Goal: Task Accomplishment & Management: Use online tool/utility

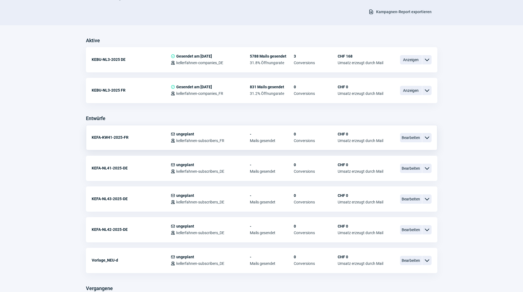
scroll to position [110, 0]
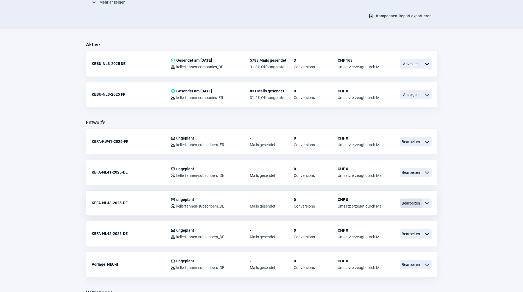
click at [406, 201] on span "Bearbeiten" at bounding box center [411, 203] width 22 height 9
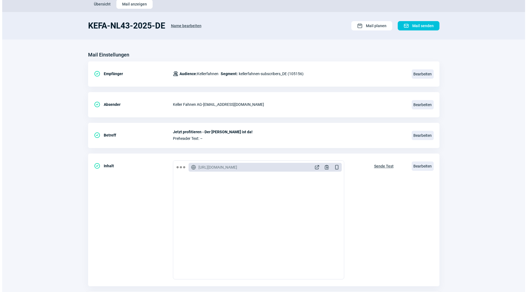
scroll to position [64, 0]
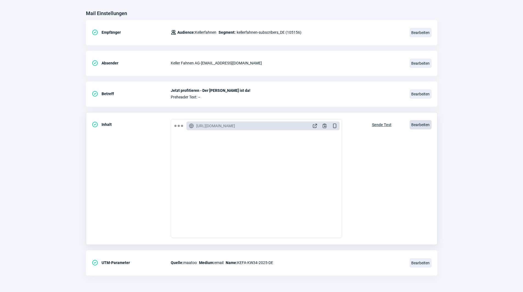
click at [422, 125] on span "Bearbeiten" at bounding box center [421, 124] width 22 height 9
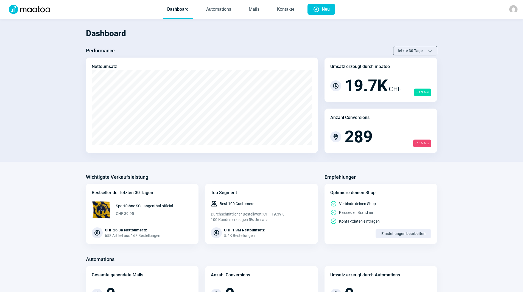
click at [76, 158] on section "Dashboard Performance letzte 30 Tage ChevronUp icon ChevronDown icon Nettoumsat…" at bounding box center [261, 90] width 523 height 143
click at [256, 11] on link "Mails" at bounding box center [253, 10] width 19 height 18
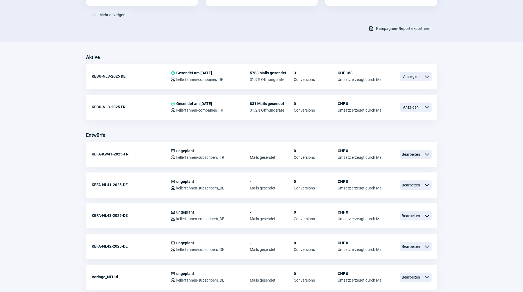
scroll to position [110, 0]
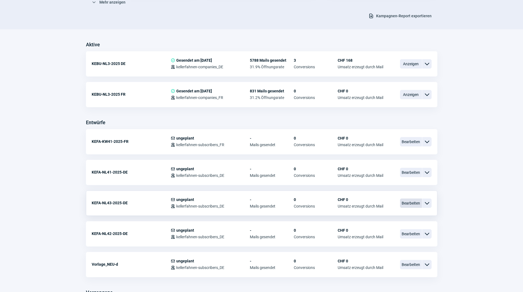
click at [409, 204] on span "Bearbeiten" at bounding box center [411, 203] width 22 height 9
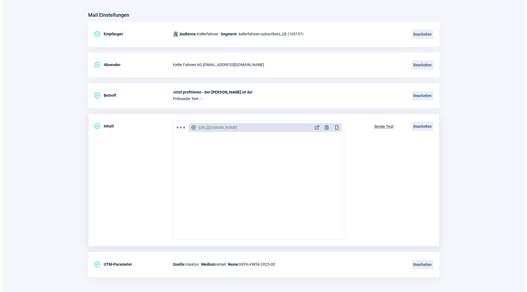
scroll to position [64, 0]
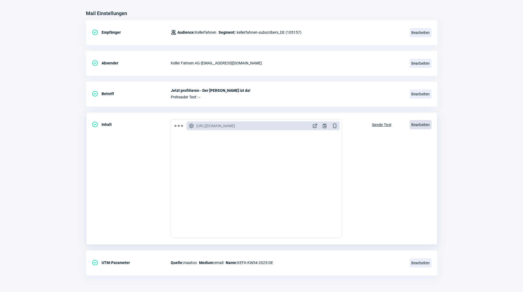
click at [416, 123] on span "Bearbeiten" at bounding box center [421, 124] width 22 height 9
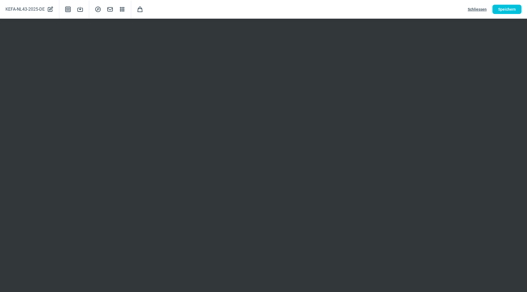
click at [480, 9] on span "Schliessen" at bounding box center [477, 9] width 19 height 9
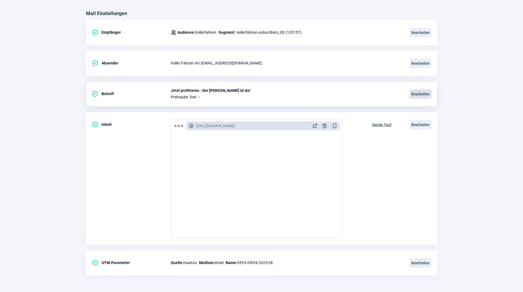
click at [413, 92] on span "Bearbeiten" at bounding box center [421, 93] width 22 height 9
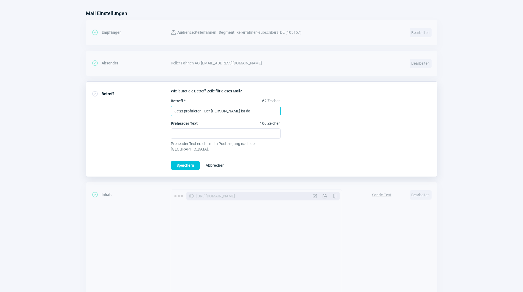
click at [238, 111] on input "Jetzt profitieren - Der [PERSON_NAME] ist da!" at bounding box center [226, 111] width 110 height 10
type input "Gerüstet für den Winter?"
click at [189, 161] on span "Speichern" at bounding box center [186, 165] width 18 height 9
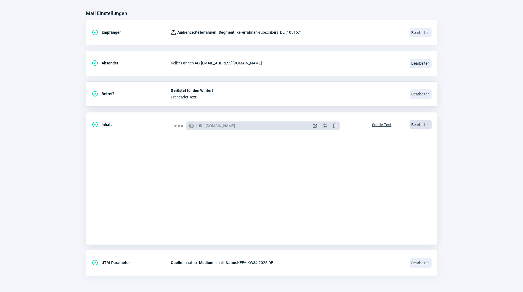
click at [418, 124] on span "Bearbeiten" at bounding box center [421, 124] width 22 height 9
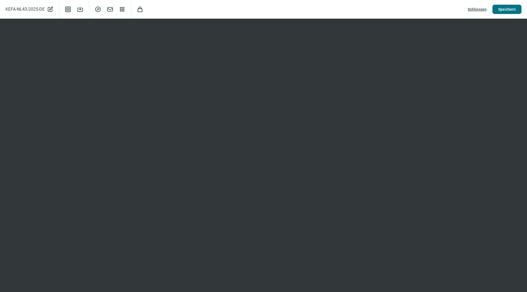
click at [505, 8] on span "Speichern" at bounding box center [507, 9] width 18 height 9
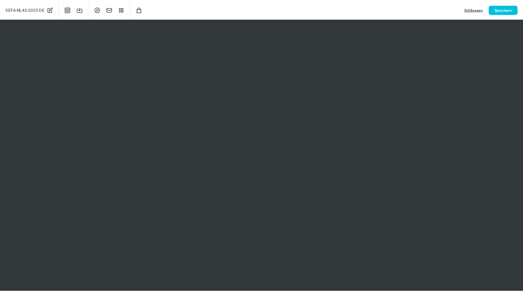
scroll to position [0, 0]
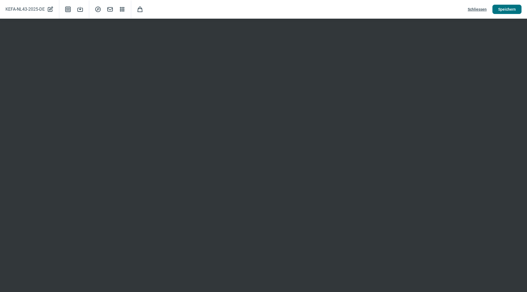
click at [508, 8] on span "Speichern" at bounding box center [507, 9] width 18 height 9
click at [481, 9] on span "Schliessen" at bounding box center [477, 9] width 19 height 9
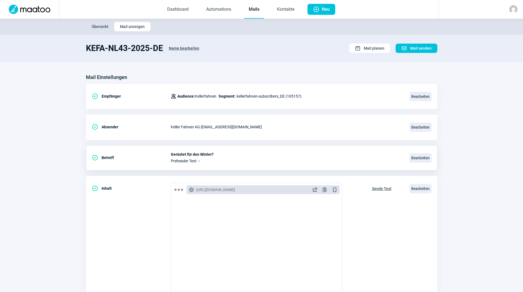
click at [251, 12] on link "Mails" at bounding box center [253, 10] width 19 height 18
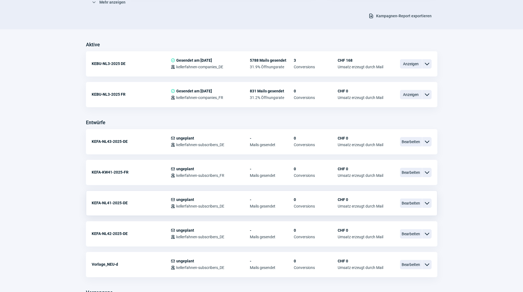
scroll to position [165, 0]
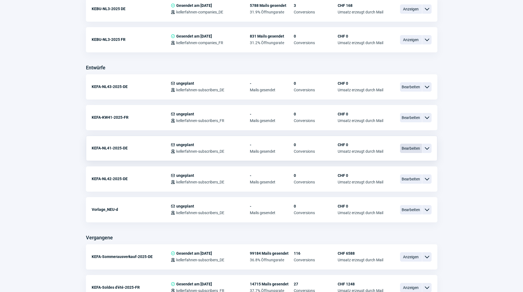
click at [413, 150] on span "Bearbeiten" at bounding box center [411, 148] width 22 height 9
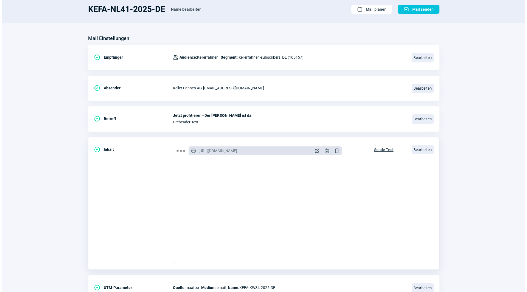
scroll to position [64, 0]
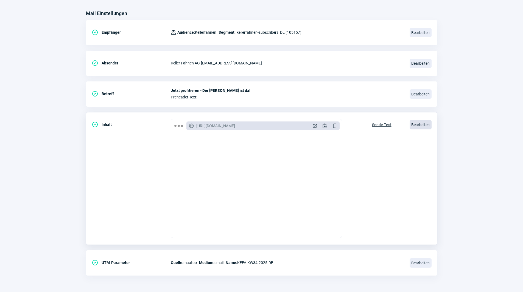
click at [418, 127] on span "Bearbeiten" at bounding box center [421, 124] width 22 height 9
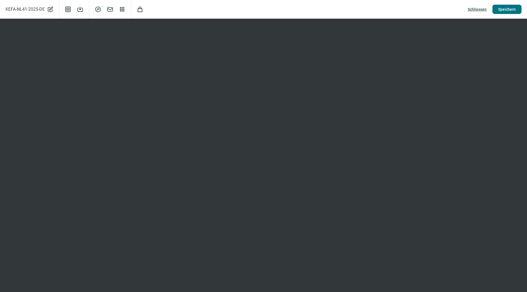
click at [513, 7] on span "Speichern" at bounding box center [507, 9] width 18 height 9
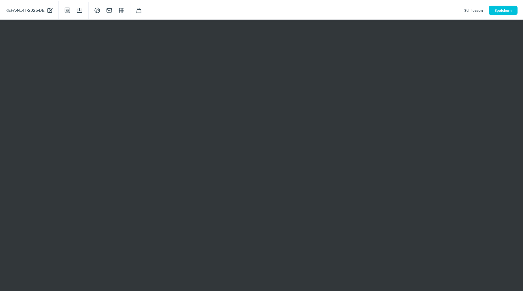
scroll to position [0, 0]
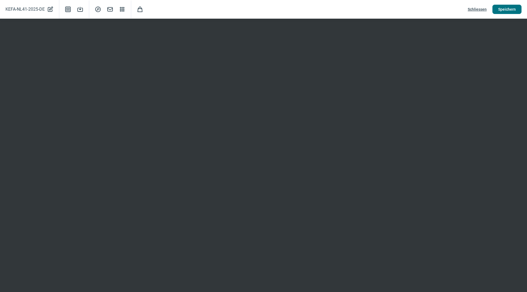
click at [507, 8] on span "Speichern" at bounding box center [507, 9] width 18 height 9
click at [477, 9] on span "Schliessen" at bounding box center [477, 9] width 19 height 9
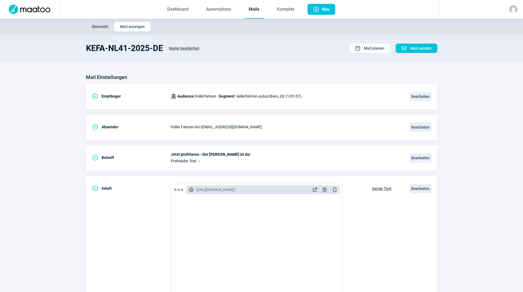
click at [254, 13] on link "Mails" at bounding box center [253, 10] width 19 height 18
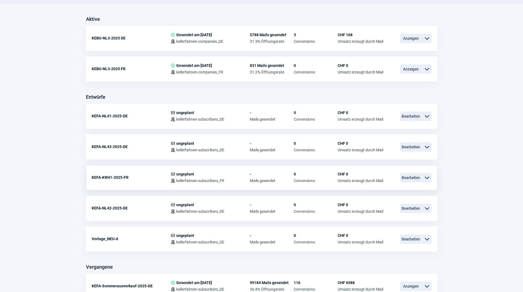
scroll to position [137, 0]
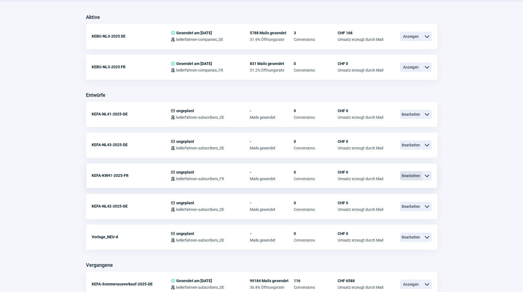
click at [414, 175] on span "Bearbeiten" at bounding box center [411, 175] width 22 height 9
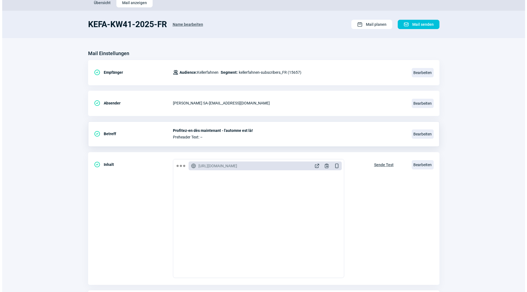
scroll to position [55, 0]
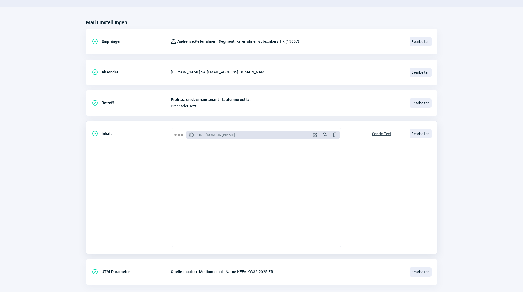
click at [419, 139] on div "Bearbeiten" at bounding box center [421, 134] width 22 height 12
click at [419, 136] on span "Bearbeiten" at bounding box center [421, 133] width 22 height 9
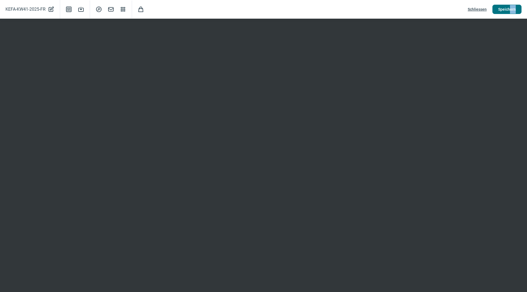
click at [510, 14] on div "KEFA-KW41-2025-FR PencilAlt icon Template icon Save icon SearchCircle icon Mail…" at bounding box center [263, 9] width 527 height 19
click at [508, 10] on span "Speichern" at bounding box center [507, 9] width 18 height 9
click at [477, 7] on span "Schliessen" at bounding box center [477, 9] width 19 height 9
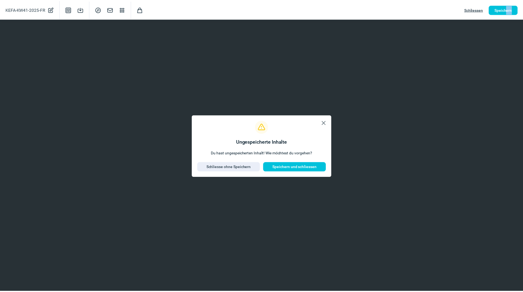
scroll to position [0, 0]
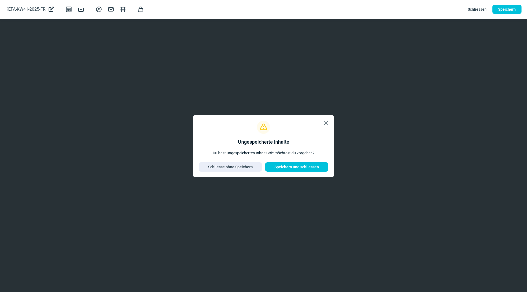
click at [326, 126] on span "X icon" at bounding box center [326, 123] width 7 height 7
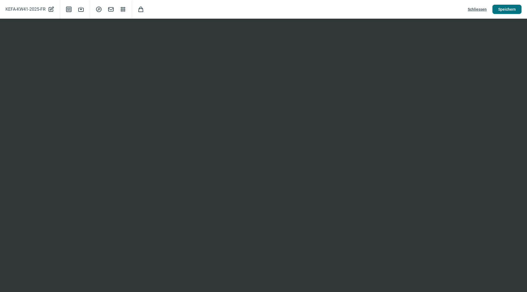
click at [513, 8] on span "Speichern" at bounding box center [507, 9] width 18 height 9
click at [474, 8] on span "Schliessen" at bounding box center [477, 9] width 19 height 9
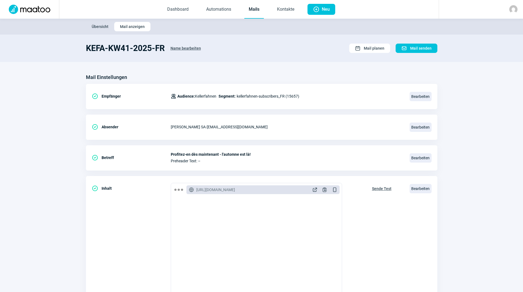
drag, startPoint x: 296, startPoint y: 69, endPoint x: 298, endPoint y: 67, distance: 3.1
click at [296, 69] on section "Mail Einstellungen CheckCircle icon Empfänger Users icon Audience: Kellerfahnen…" at bounding box center [261, 209] width 523 height 294
click at [254, 5] on link "Mails" at bounding box center [253, 10] width 19 height 18
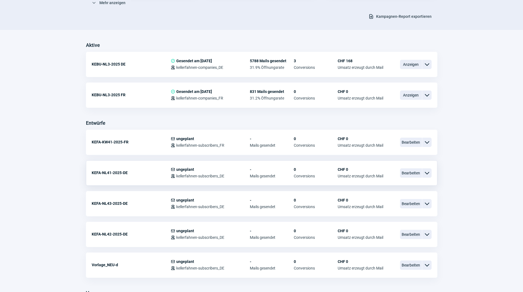
scroll to position [110, 0]
click at [412, 173] on span "Bearbeiten" at bounding box center [411, 172] width 22 height 9
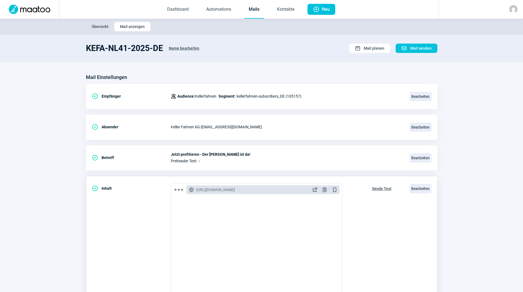
click at [382, 187] on span "Sende Test" at bounding box center [381, 188] width 19 height 9
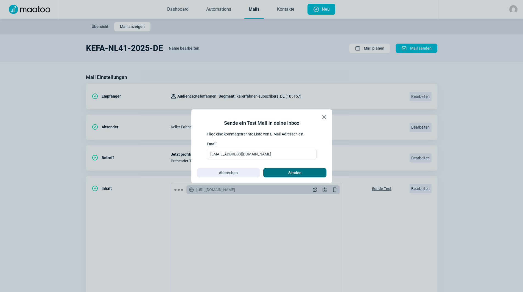
click at [304, 174] on span "Senden" at bounding box center [295, 173] width 52 height 9
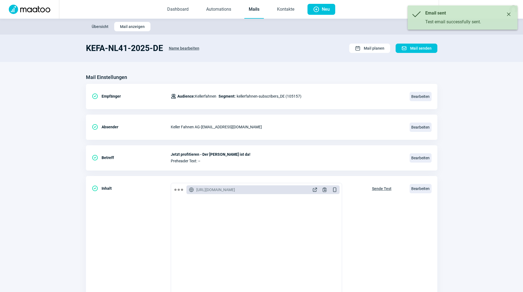
click at [257, 11] on link "Mails" at bounding box center [253, 10] width 19 height 18
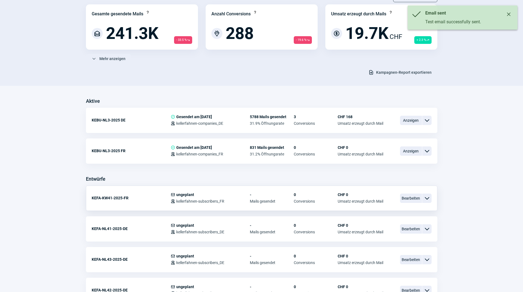
scroll to position [55, 0]
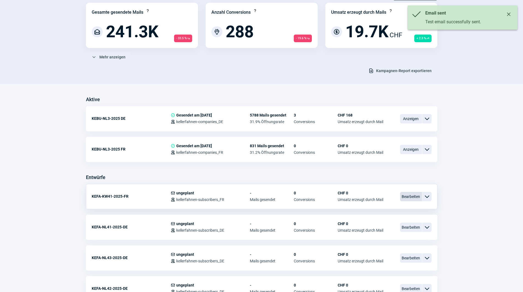
click at [415, 194] on span "Bearbeiten" at bounding box center [411, 196] width 22 height 9
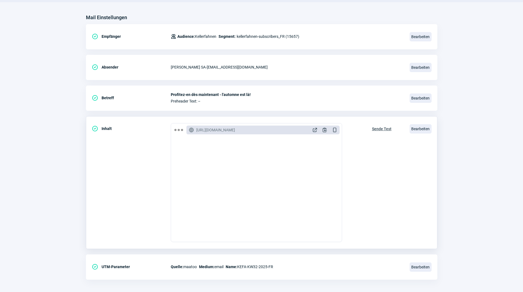
scroll to position [64, 0]
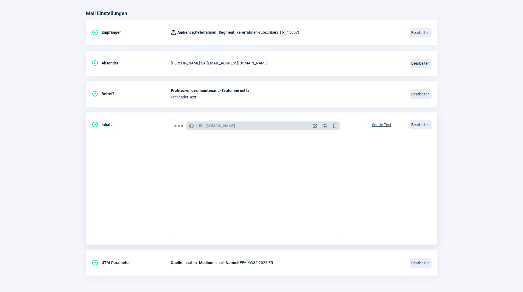
click at [384, 125] on span "Sende Test" at bounding box center [381, 125] width 19 height 9
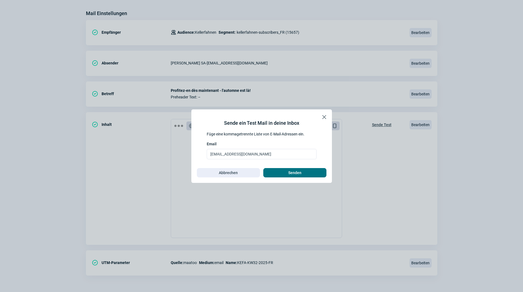
click at [315, 172] on span "Senden" at bounding box center [295, 173] width 52 height 9
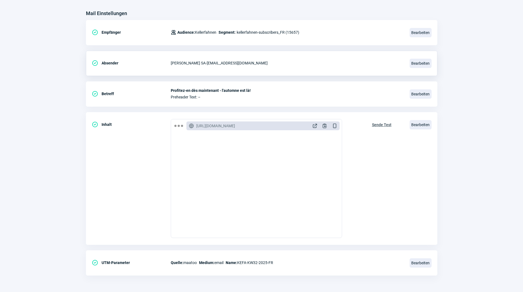
scroll to position [0, 0]
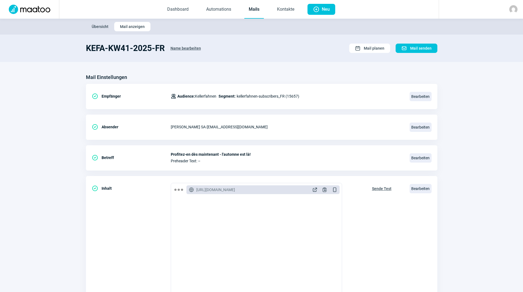
click at [261, 9] on link "Mails" at bounding box center [253, 10] width 19 height 18
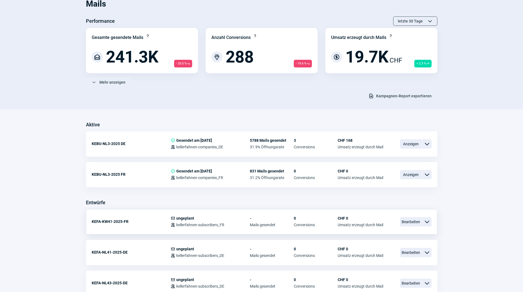
scroll to position [137, 0]
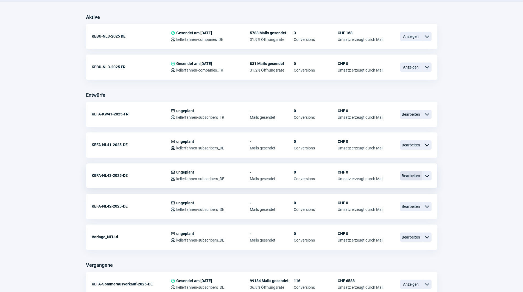
click at [408, 174] on span "Bearbeiten" at bounding box center [411, 175] width 22 height 9
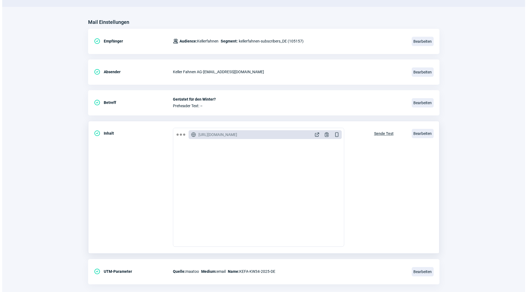
scroll to position [64, 0]
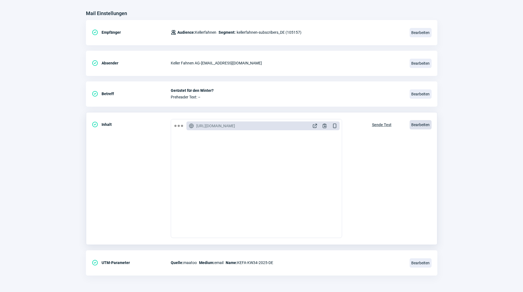
click at [425, 125] on span "Bearbeiten" at bounding box center [421, 124] width 22 height 9
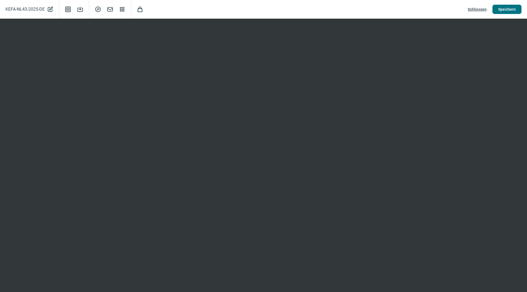
click at [513, 10] on span "Speichern" at bounding box center [507, 9] width 18 height 9
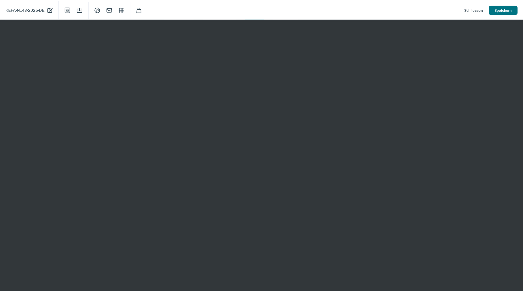
scroll to position [0, 0]
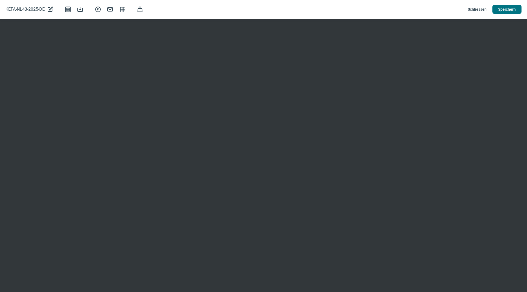
click at [508, 10] on span "Speichern" at bounding box center [507, 9] width 18 height 9
click at [511, 10] on span "Speichern" at bounding box center [507, 9] width 18 height 9
click at [475, 9] on span "Schliessen" at bounding box center [477, 9] width 19 height 9
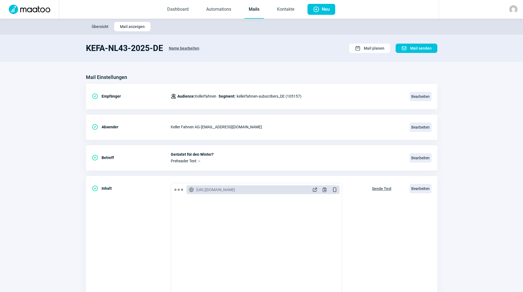
click at [258, 13] on link "Mails" at bounding box center [253, 10] width 19 height 18
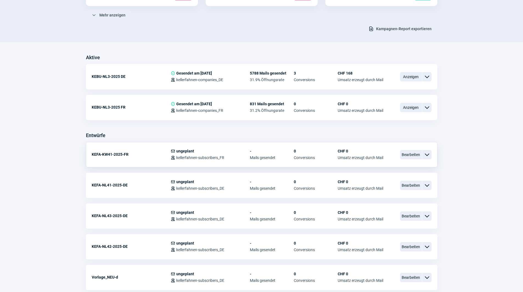
scroll to position [110, 0]
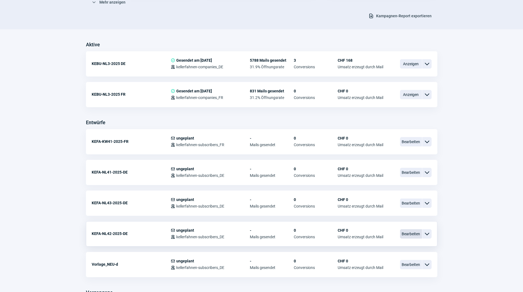
click at [409, 233] on span "Bearbeiten" at bounding box center [411, 233] width 22 height 9
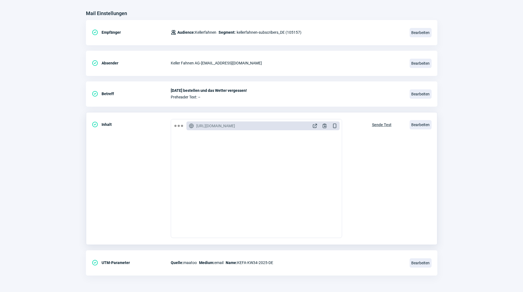
click at [384, 125] on span "Sende Test" at bounding box center [381, 125] width 19 height 9
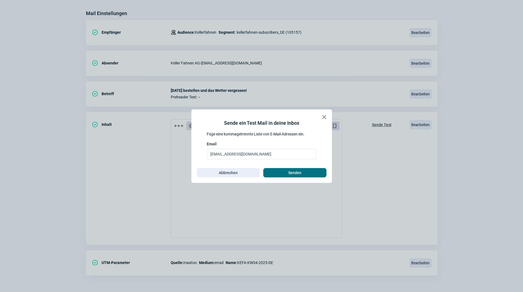
click at [294, 171] on span "Senden" at bounding box center [294, 173] width 13 height 9
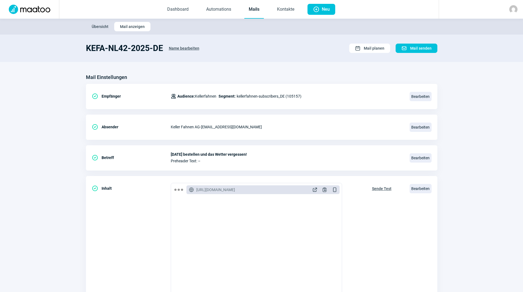
click at [249, 6] on link "Mails" at bounding box center [253, 10] width 19 height 18
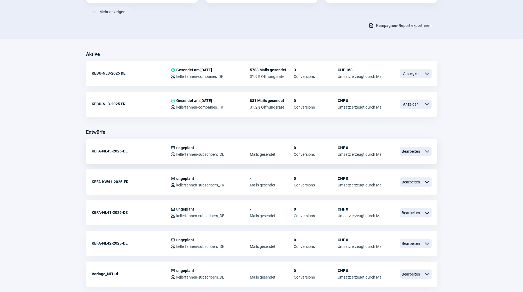
scroll to position [110, 0]
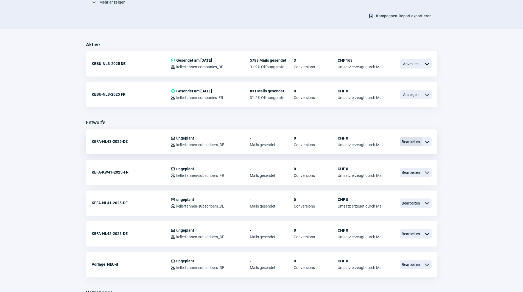
click at [415, 138] on span "Bearbeiten" at bounding box center [411, 141] width 22 height 9
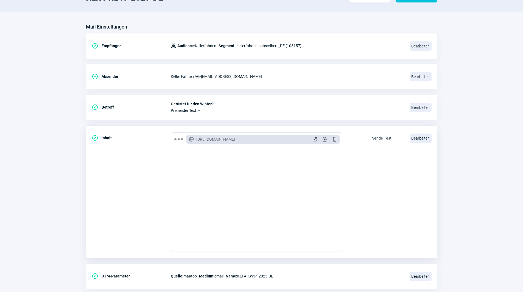
scroll to position [55, 0]
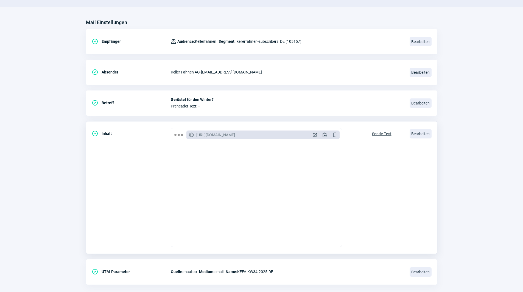
click at [380, 135] on span "Sende Test" at bounding box center [381, 134] width 19 height 9
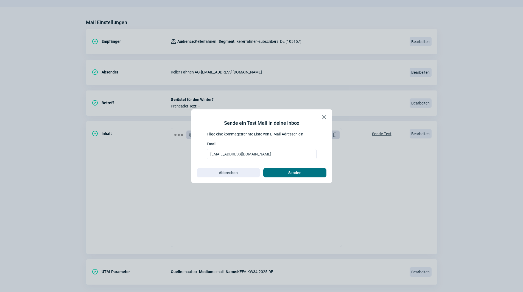
click at [304, 171] on span "Senden" at bounding box center [295, 173] width 52 height 9
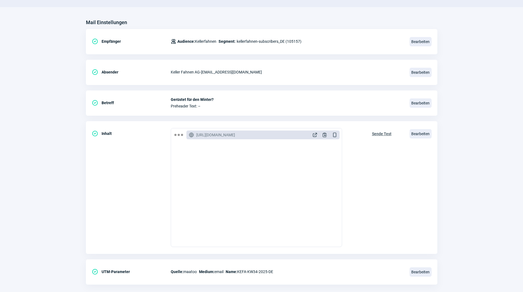
click at [49, 29] on section "Mail Einstellungen CheckCircle icon Empfänger Users icon Audience: Kellerfahnen…" at bounding box center [261, 154] width 523 height 294
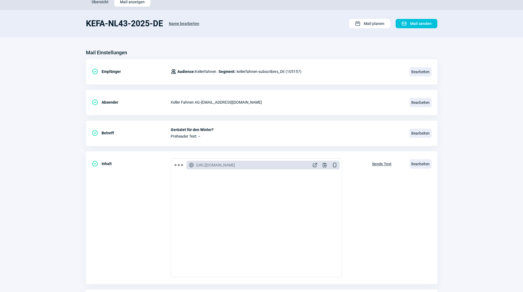
scroll to position [0, 0]
